Goal: Submit feedback/report problem: Submit feedback/report problem

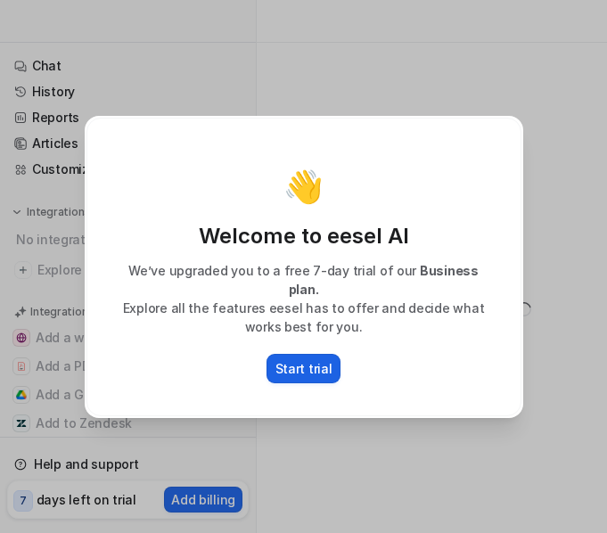
click at [307, 359] on p "Start trial" at bounding box center [303, 368] width 57 height 19
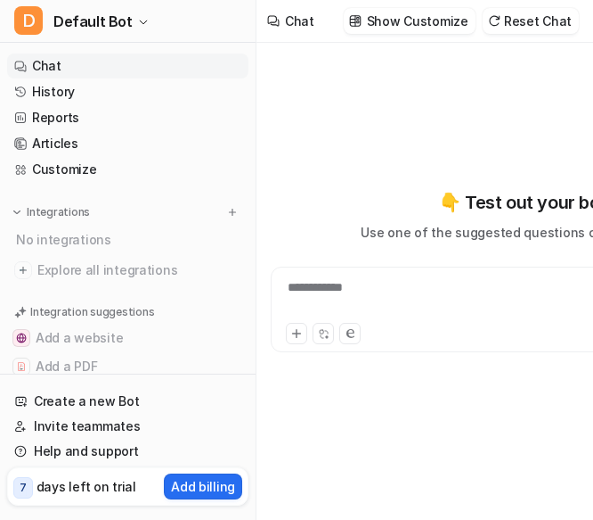
type textarea "**********"
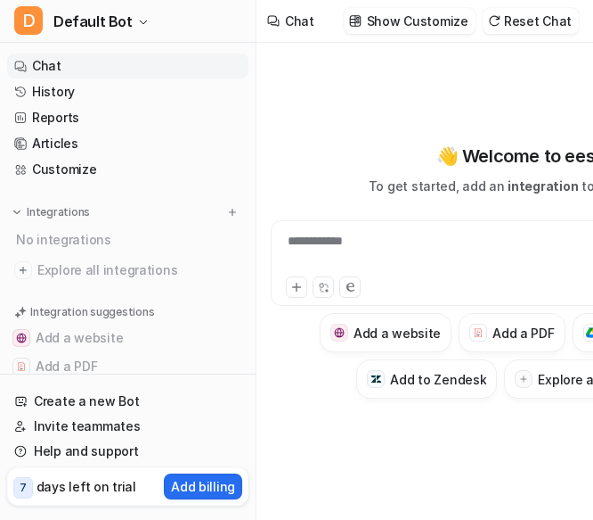
click at [37, 481] on p "days left on trial" at bounding box center [87, 486] width 100 height 19
click at [19, 495] on span "7" at bounding box center [23, 487] width 20 height 21
click at [102, 491] on p "days left on trial" at bounding box center [87, 486] width 100 height 19
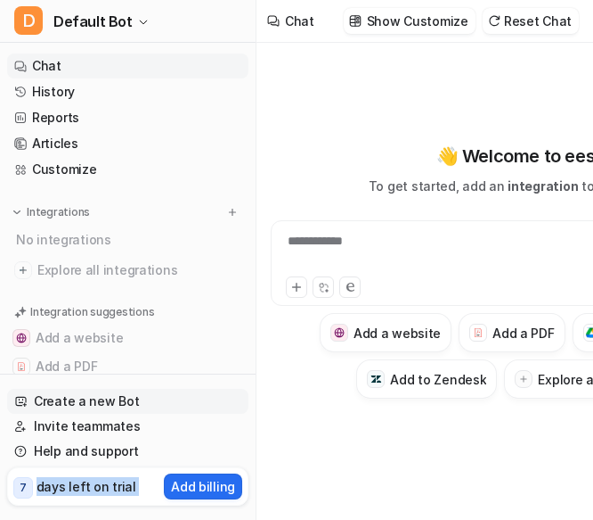
scroll to position [13, 0]
click at [197, 489] on p "Add billing" at bounding box center [203, 486] width 64 height 19
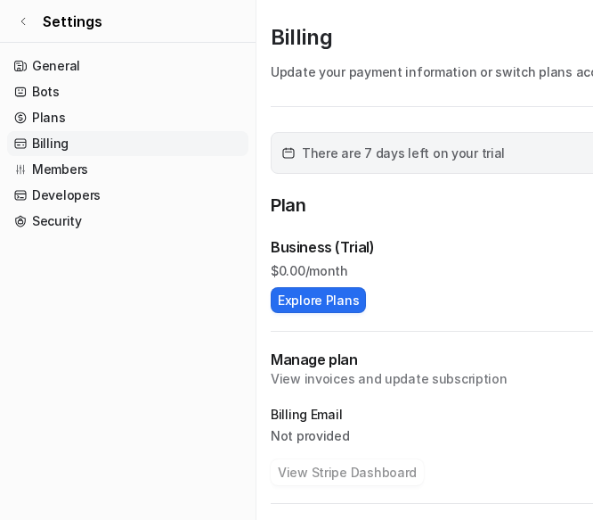
scroll to position [51, 0]
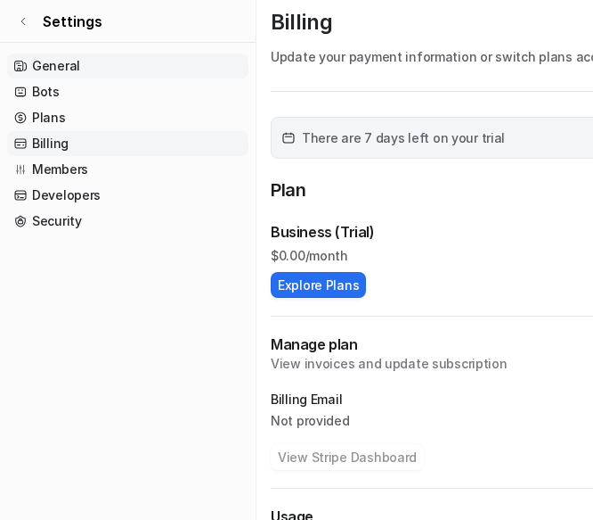
click at [91, 65] on link "General" at bounding box center [127, 65] width 241 height 25
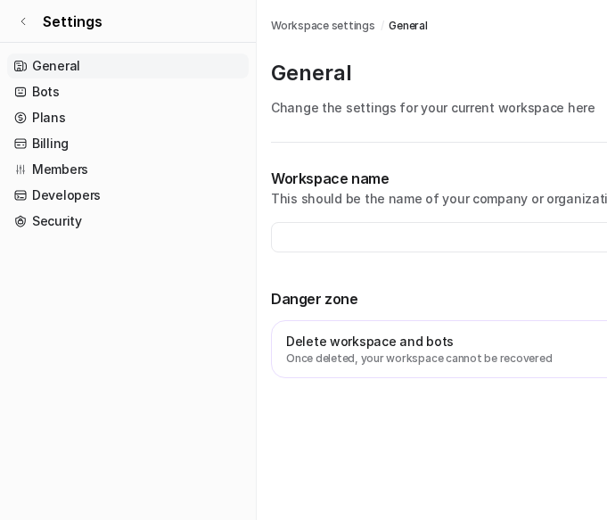
type input "**********"
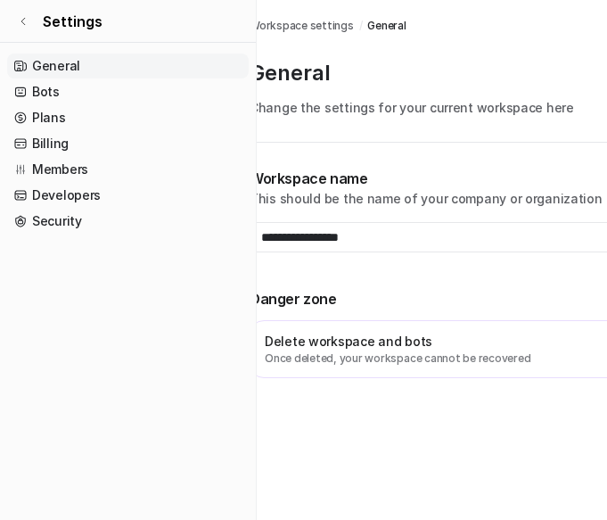
scroll to position [0, 327]
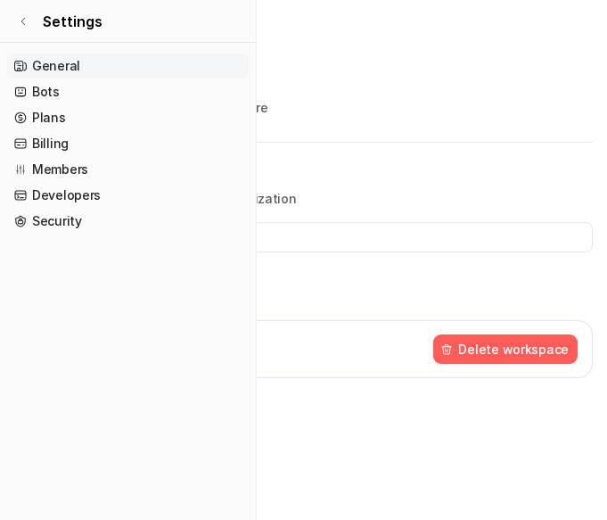
click at [477, 357] on button "Delete workspace" at bounding box center [505, 348] width 144 height 29
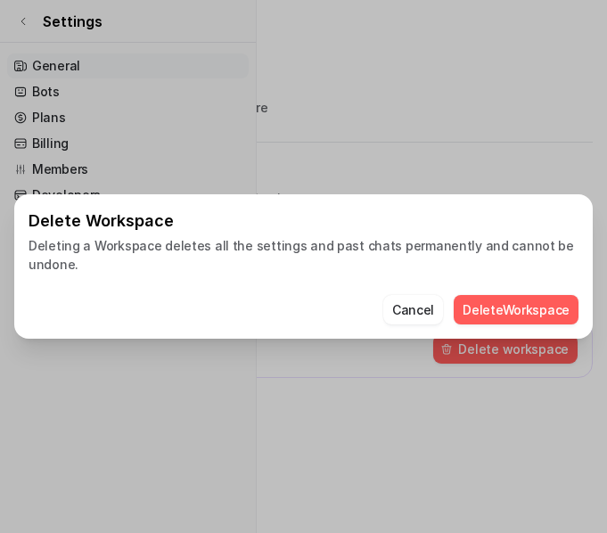
click at [486, 307] on button "Delete Workspace" at bounding box center [516, 309] width 125 height 29
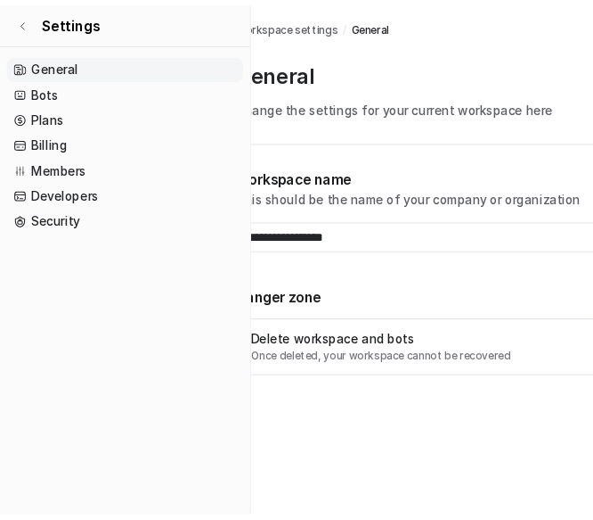
scroll to position [0, 0]
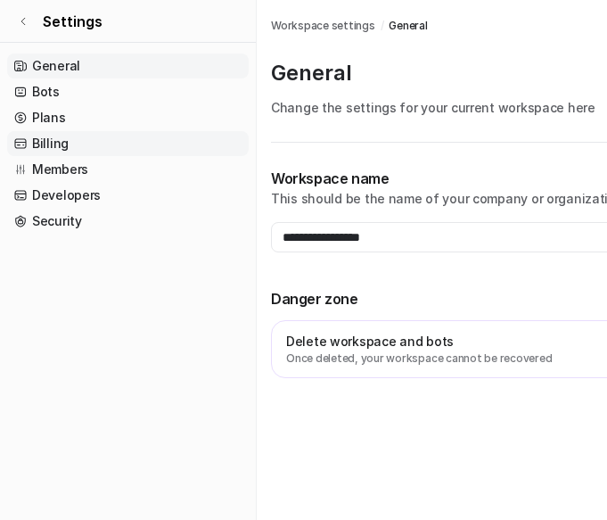
click at [87, 139] on link "Billing" at bounding box center [127, 143] width 241 height 25
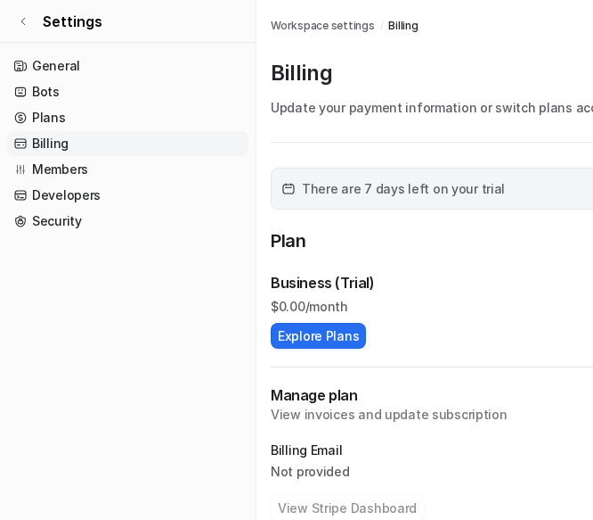
click at [540, 202] on div "There are 7 days left on your trial Add billing details" at bounding box center [595, 189] width 649 height 42
click at [75, 95] on link "Bots" at bounding box center [127, 91] width 241 height 25
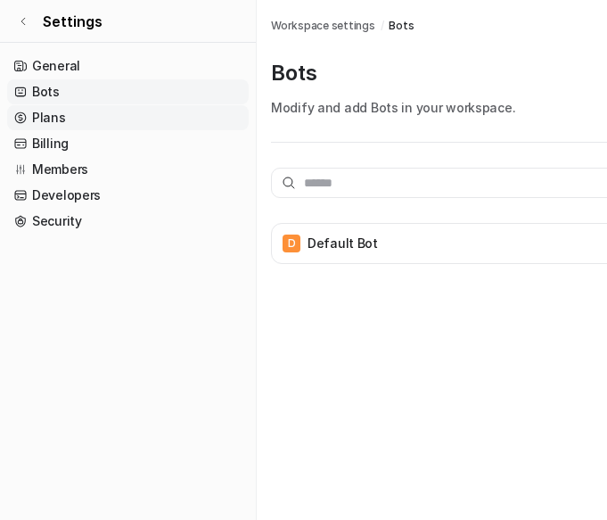
click at [80, 120] on link "Plans" at bounding box center [127, 117] width 241 height 25
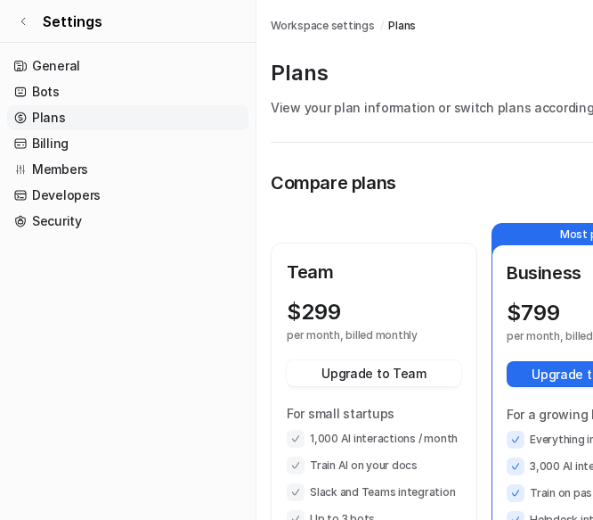
click at [389, 25] on span "Plans" at bounding box center [403, 26] width 28 height 16
click at [389, 21] on span "Plans" at bounding box center [403, 26] width 28 height 16
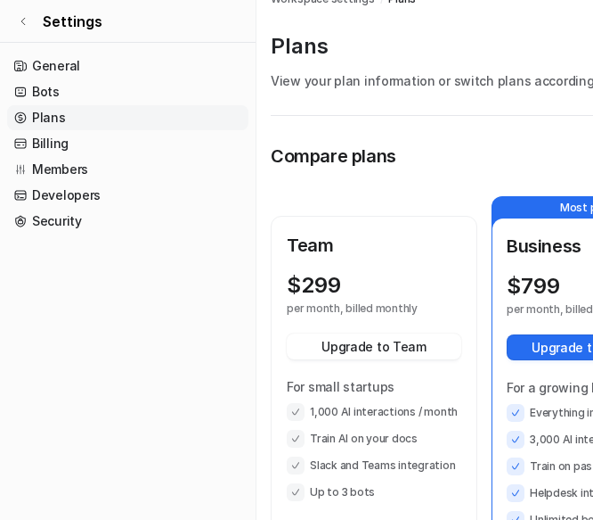
scroll to position [20, 0]
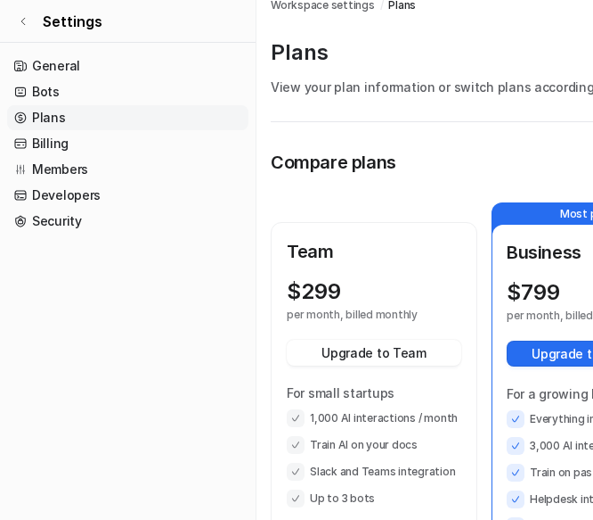
click at [369, 168] on p "Compare plans" at bounding box center [334, 162] width 126 height 27
click at [85, 211] on link "Security" at bounding box center [127, 221] width 241 height 25
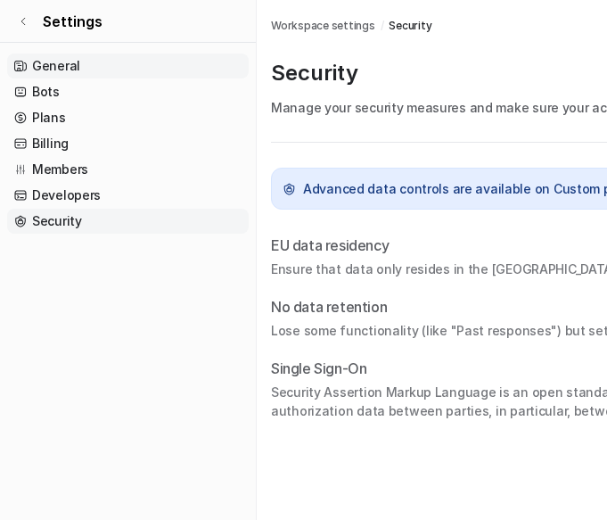
click at [73, 59] on link "General" at bounding box center [127, 65] width 241 height 25
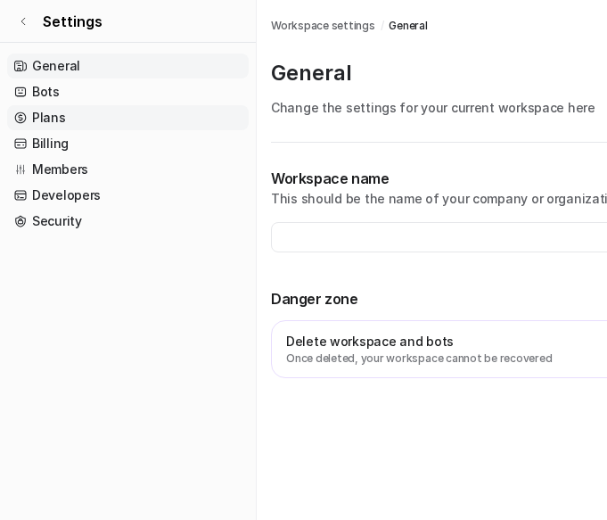
type input "**********"
click at [90, 162] on link "Members" at bounding box center [127, 169] width 241 height 25
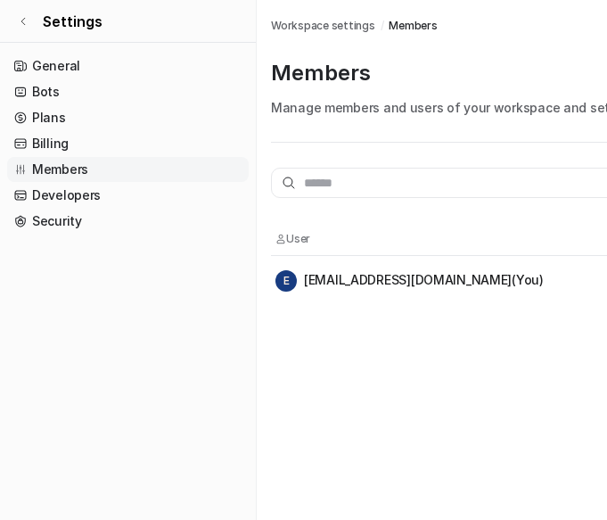
click at [379, 276] on div "E eblack@stambroseonthehill.com (You)" at bounding box center [409, 280] width 268 height 21
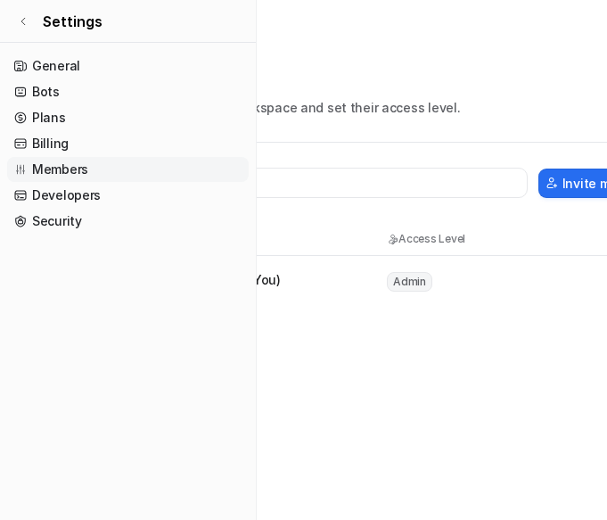
scroll to position [0, 264]
click at [402, 285] on span "Admin" at bounding box center [408, 282] width 45 height 20
click at [343, 306] on html "Settings General Bots Plans Billing Members Developers Security Members Workspa…" at bounding box center [39, 260] width 607 height 520
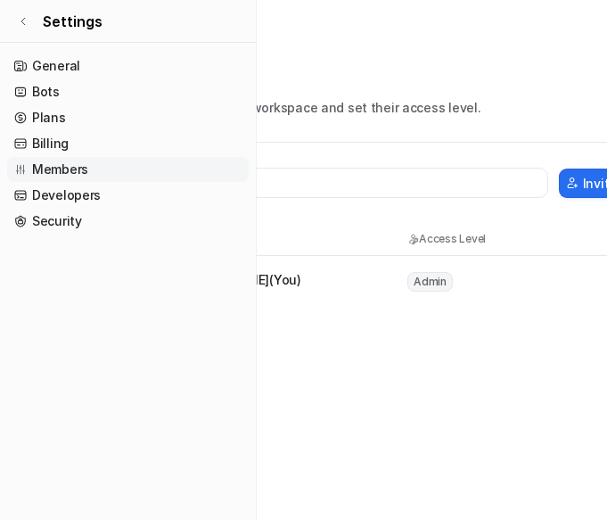
scroll to position [0, 241]
click at [434, 283] on span "Admin" at bounding box center [430, 282] width 45 height 20
click at [58, 196] on link "Developers" at bounding box center [127, 195] width 241 height 25
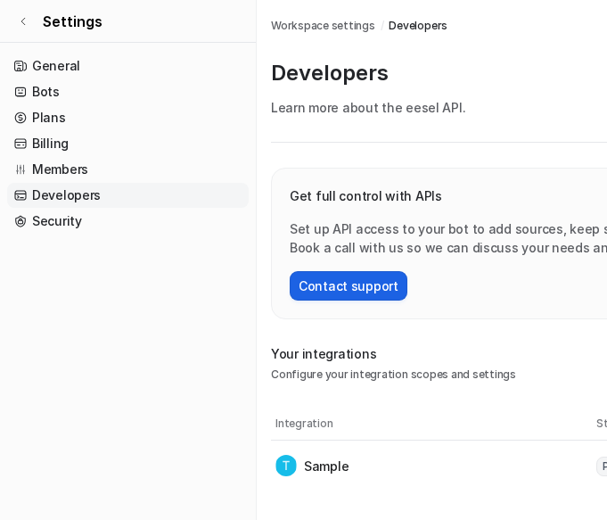
click at [332, 290] on button "Contact support" at bounding box center [349, 285] width 118 height 29
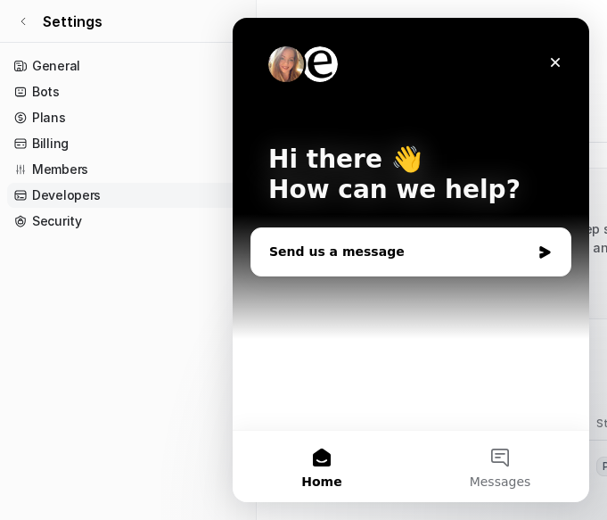
click at [353, 250] on div "Send us a message" at bounding box center [399, 251] width 261 height 19
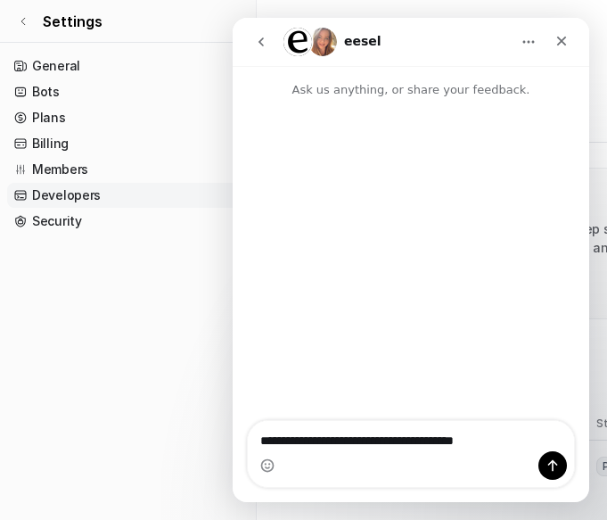
type textarea "**********"
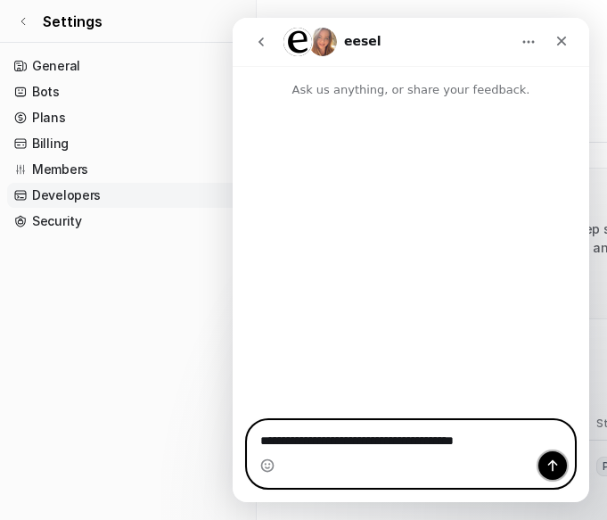
click at [552, 469] on icon "Send a message…" at bounding box center [552, 465] width 14 height 14
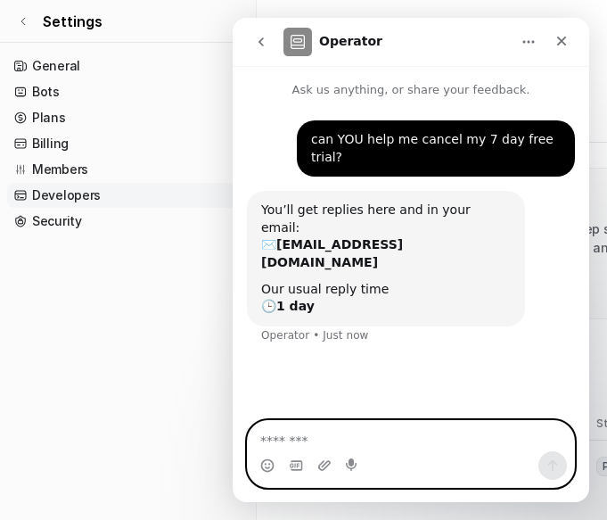
click at [300, 442] on textarea "Message…" at bounding box center [411, 436] width 326 height 30
type textarea "**********"
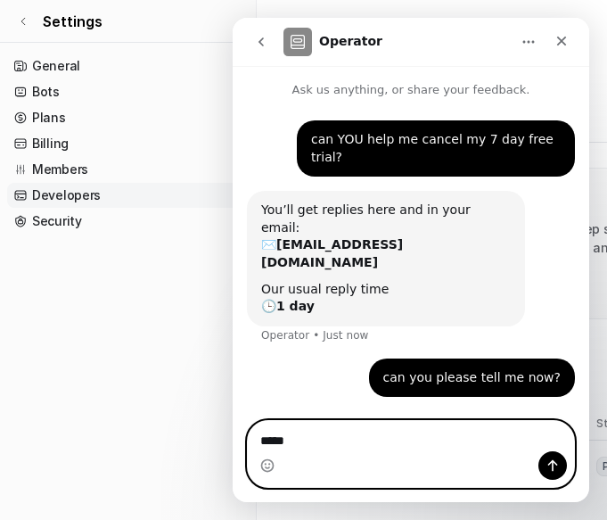
type textarea "******"
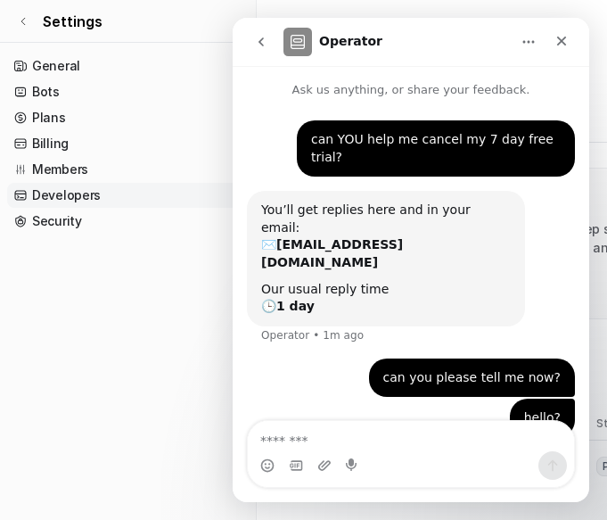
click at [525, 35] on icon "Home" at bounding box center [528, 42] width 14 height 14
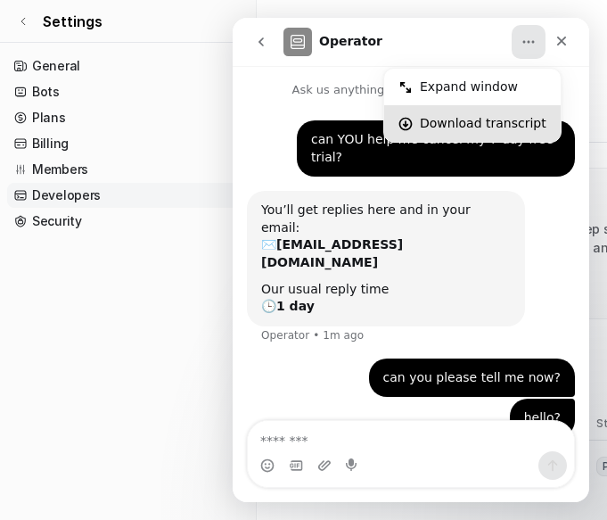
click at [474, 123] on div "Download transcript" at bounding box center [483, 123] width 127 height 19
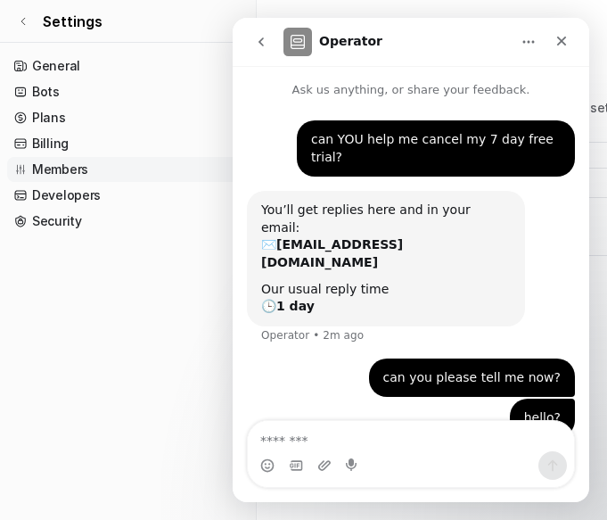
scroll to position [0, 241]
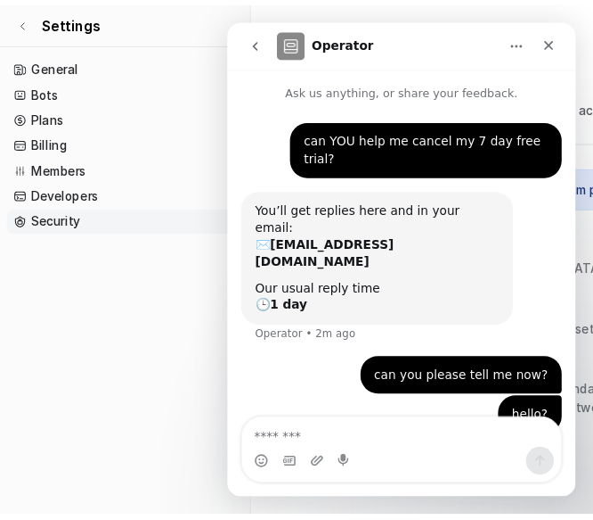
scroll to position [20, 0]
